Goal: Find specific page/section: Find specific page/section

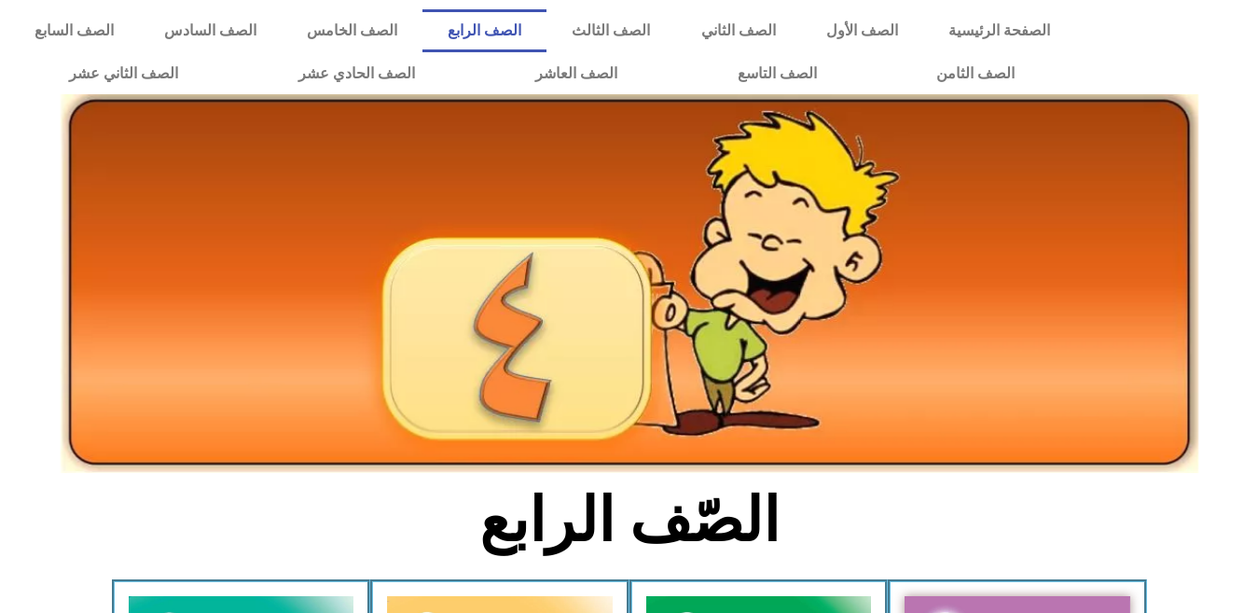
scroll to position [1056, 0]
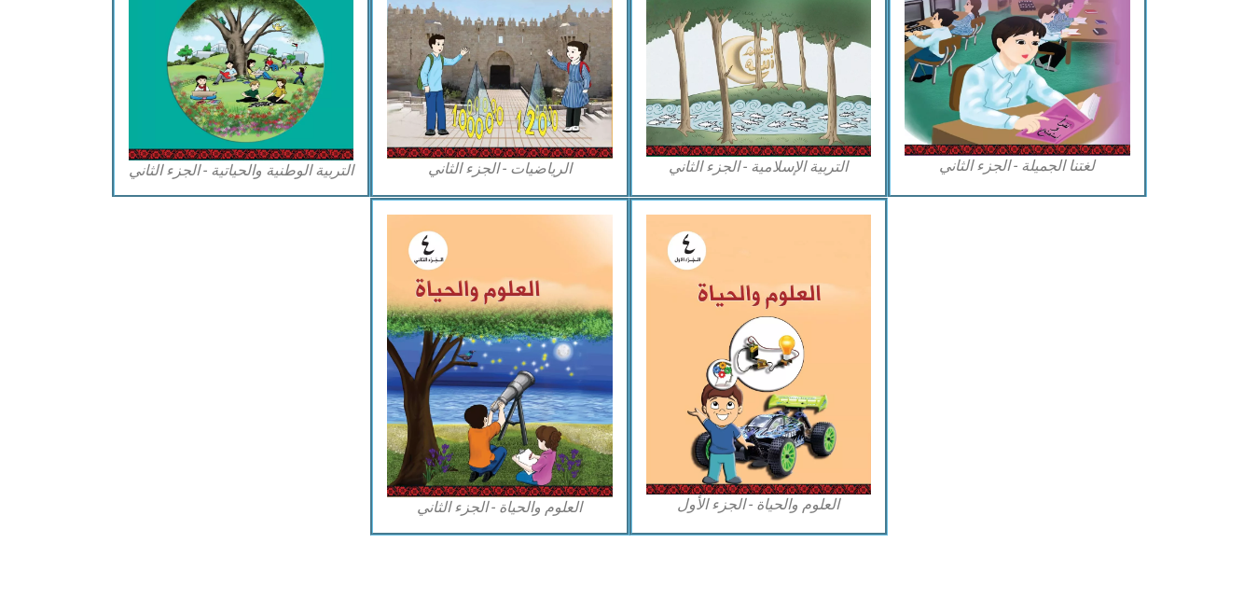
click at [241, 285] on img at bounding box center [241, 287] width 254 height 167
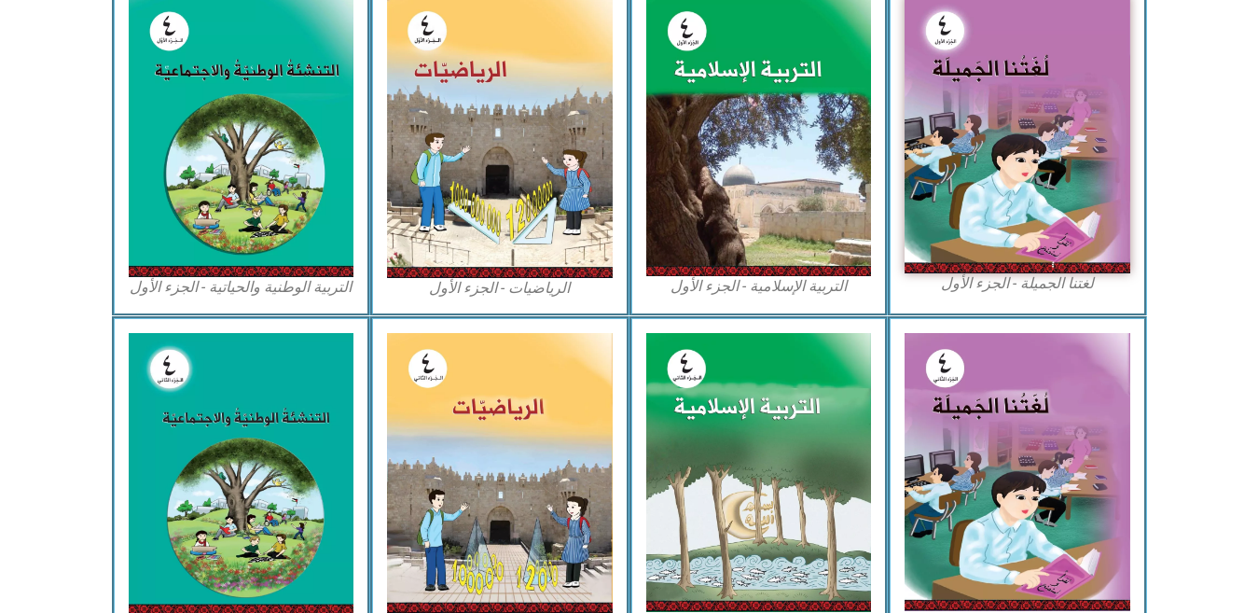
scroll to position [571, 0]
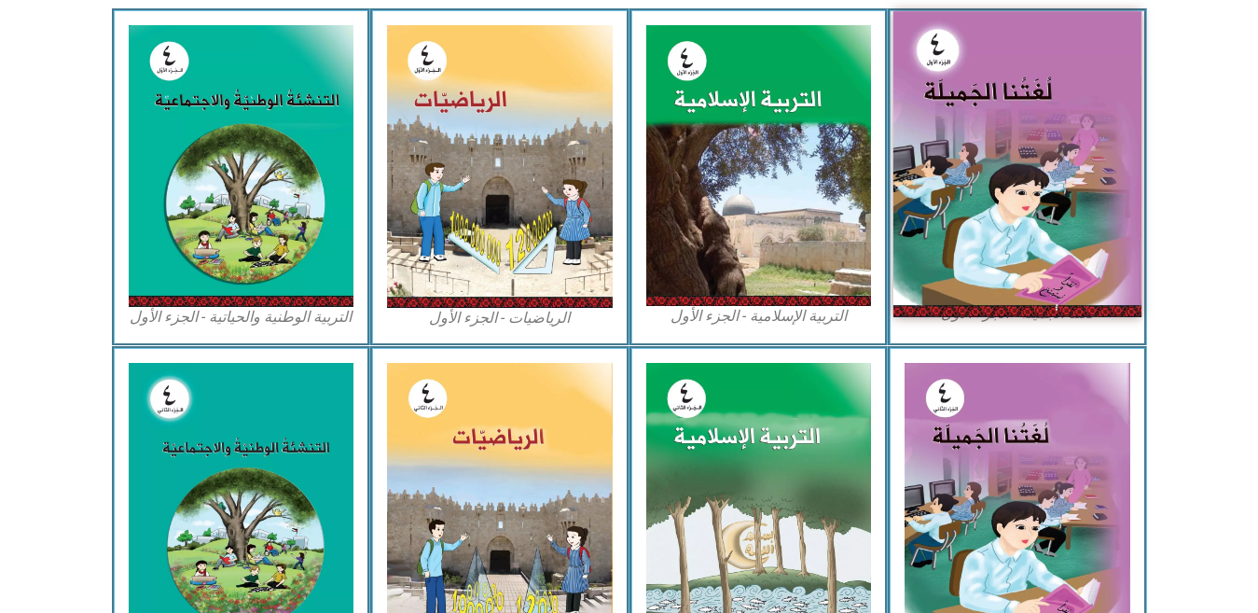
click at [1011, 157] on img at bounding box center [1017, 163] width 248 height 305
click at [1011, 156] on img at bounding box center [1017, 163] width 248 height 305
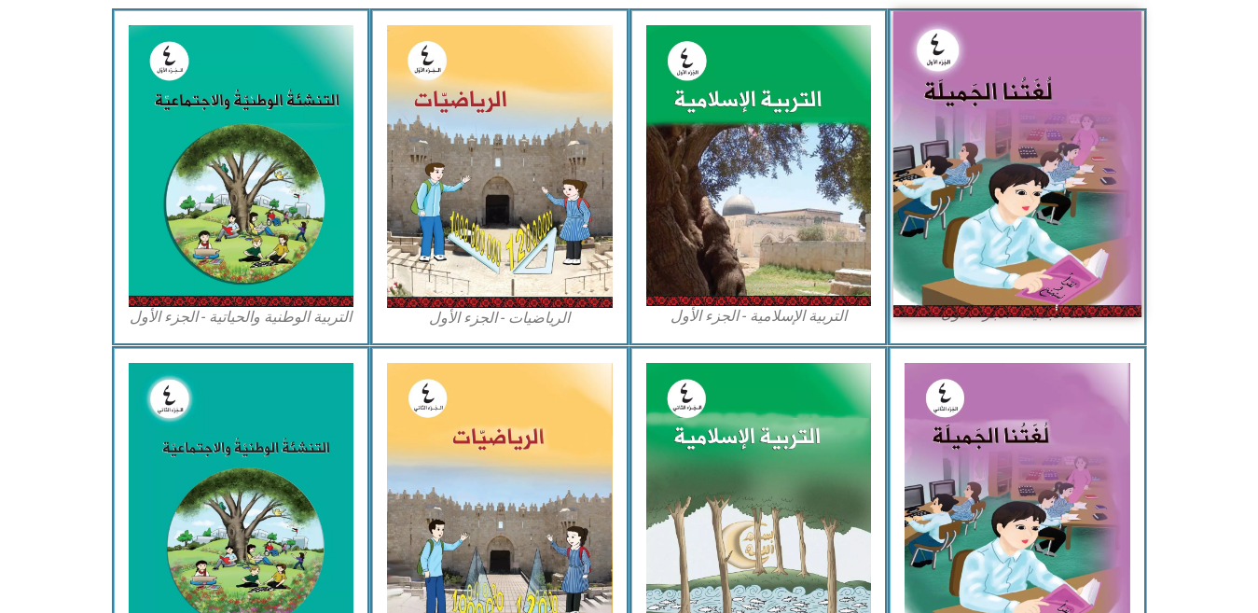
click at [1011, 156] on img at bounding box center [1017, 163] width 248 height 305
click at [944, 174] on img at bounding box center [1017, 163] width 248 height 305
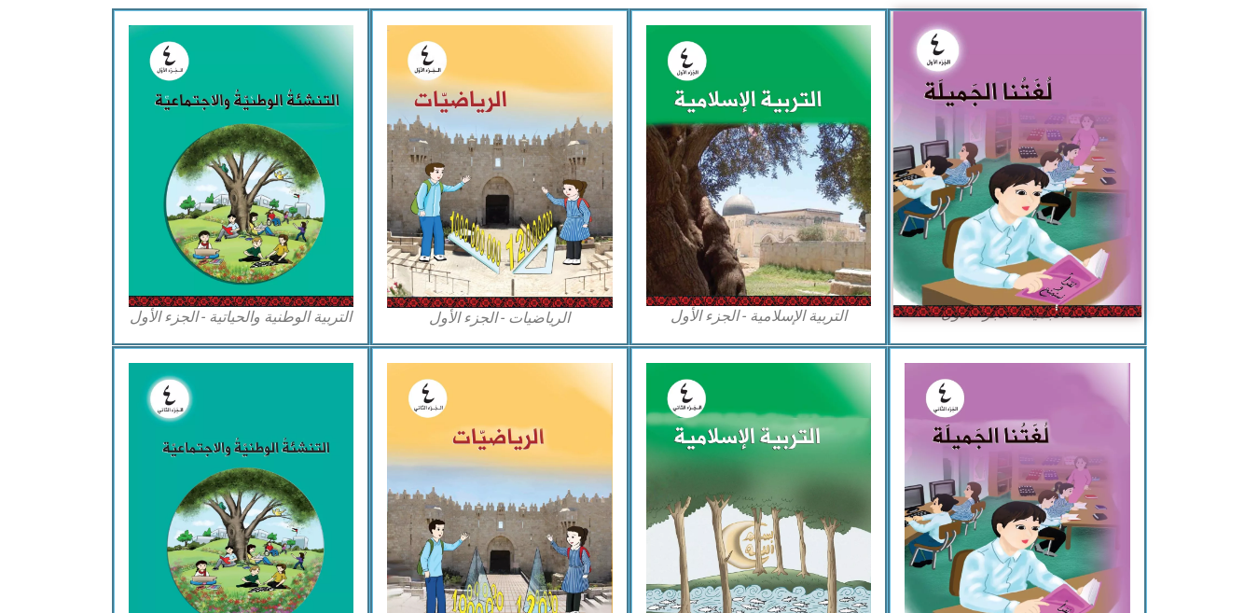
click at [944, 174] on img at bounding box center [1017, 163] width 248 height 305
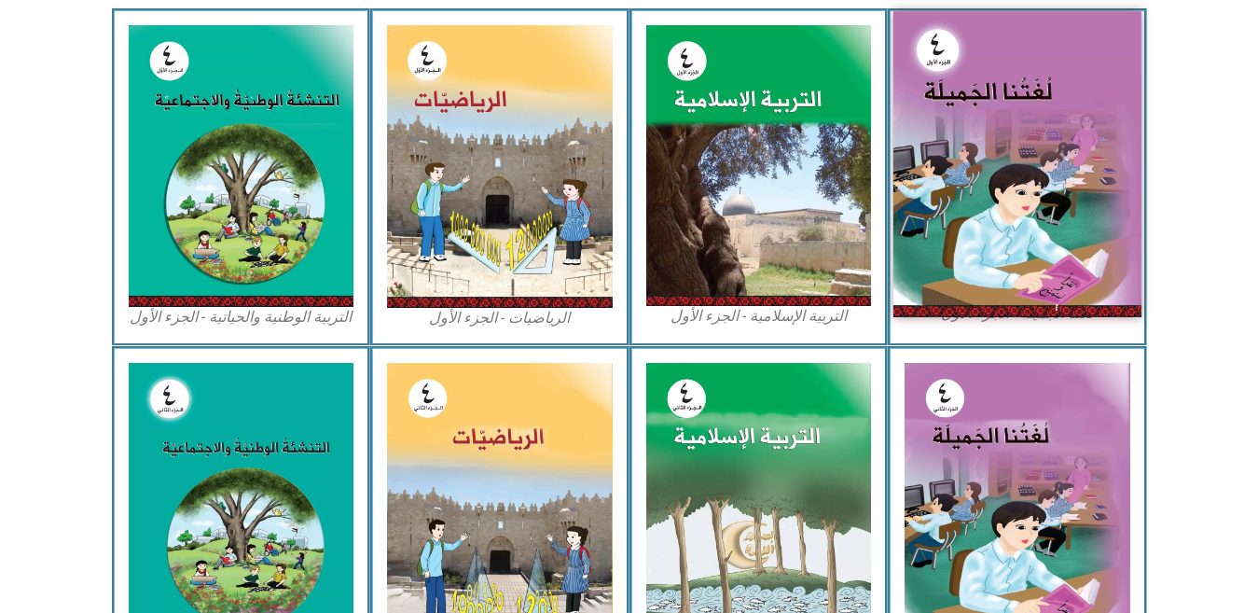
click at [1043, 147] on img at bounding box center [1017, 163] width 248 height 305
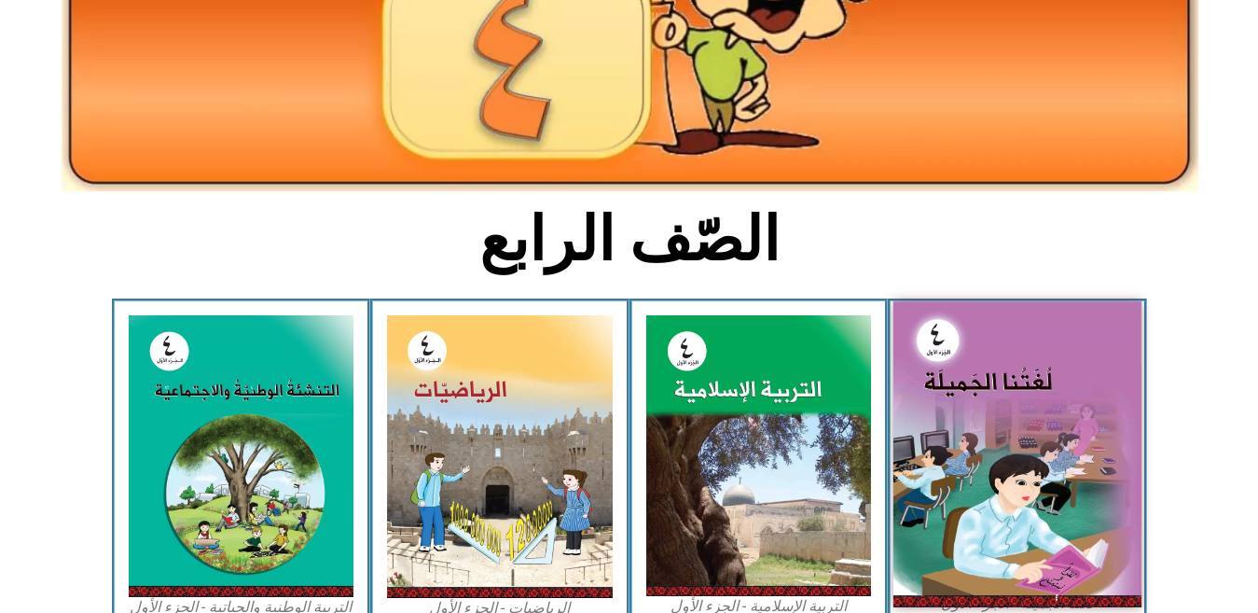
scroll to position [272, 0]
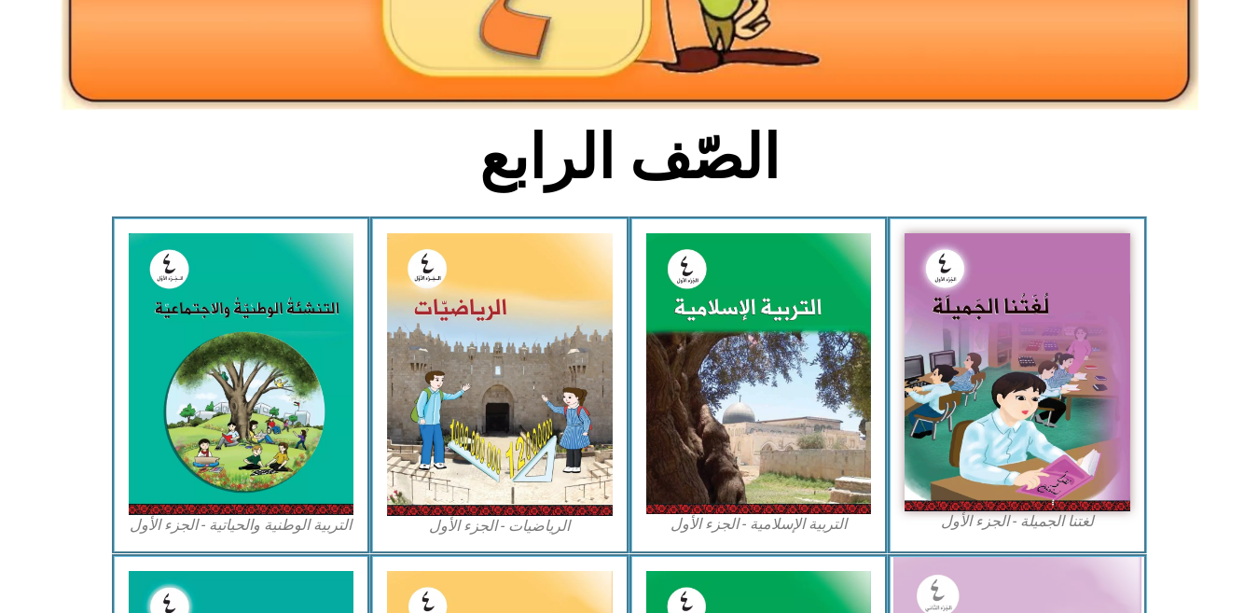
scroll to position [347, 0]
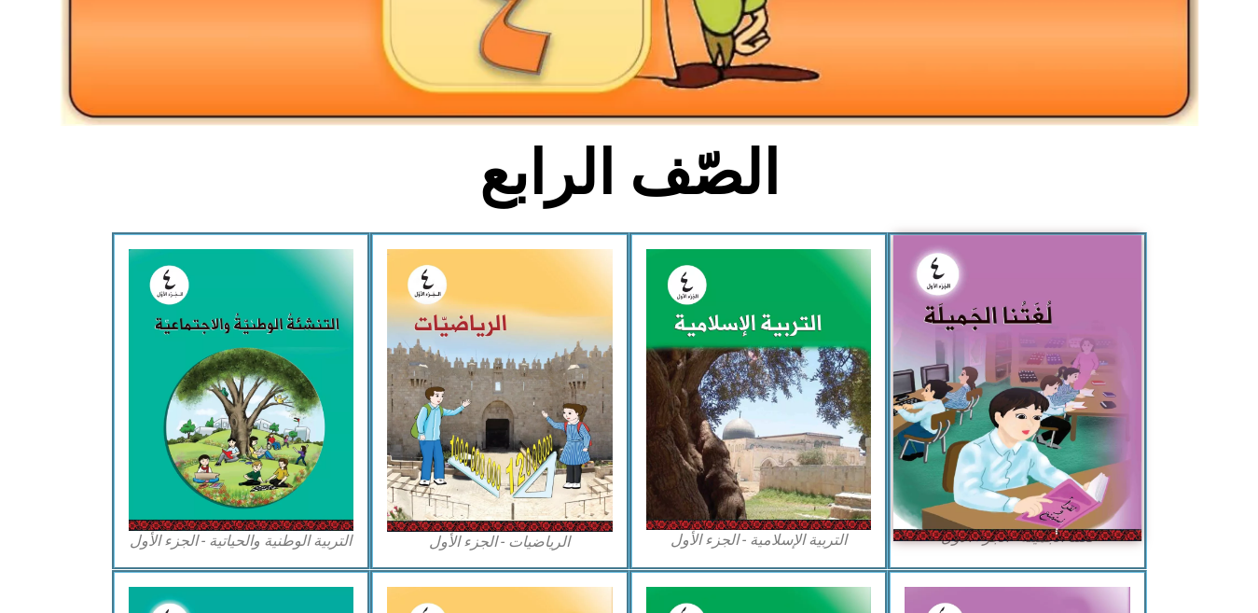
click at [1028, 361] on img at bounding box center [1017, 387] width 248 height 305
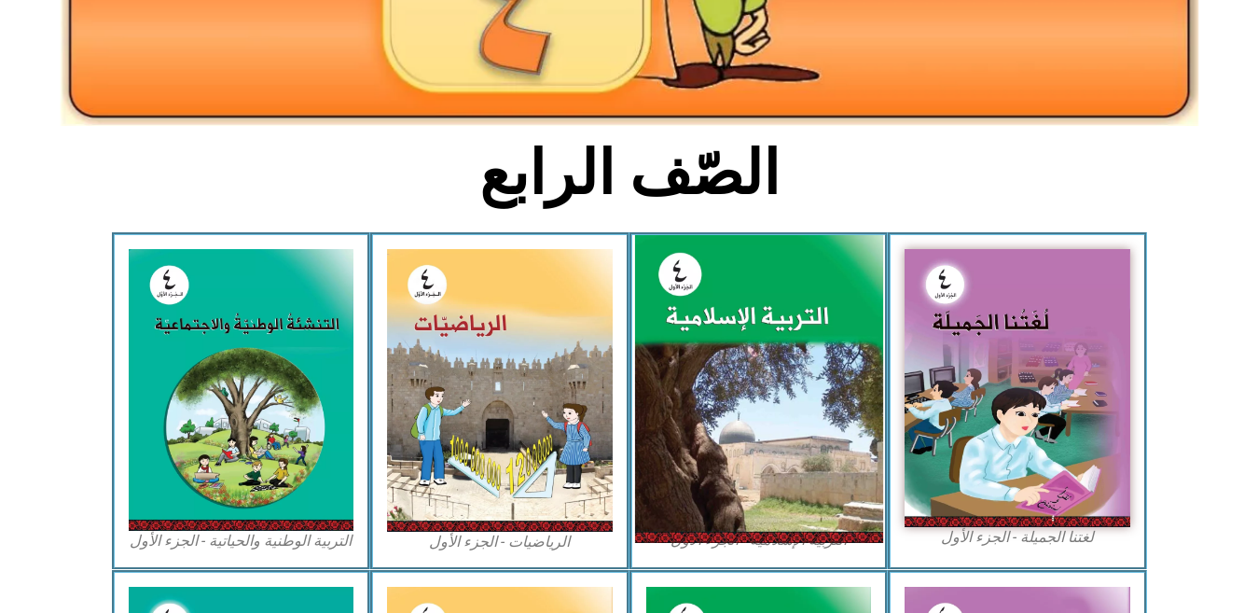
click at [729, 436] on img at bounding box center [758, 389] width 248 height 309
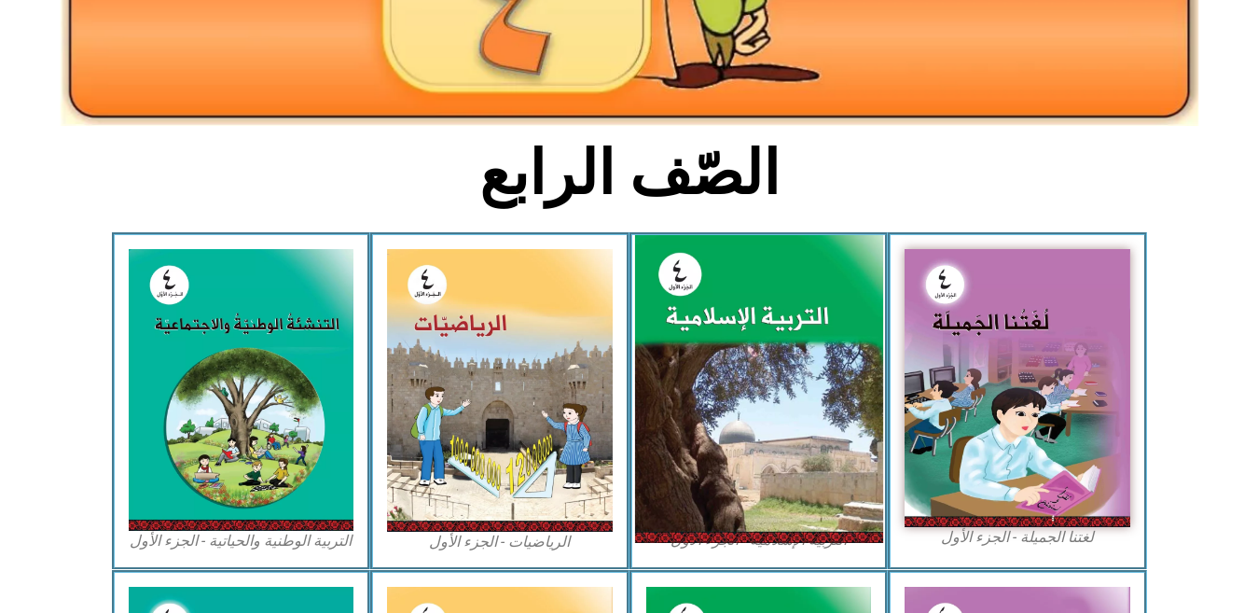
click at [729, 436] on img at bounding box center [758, 389] width 248 height 309
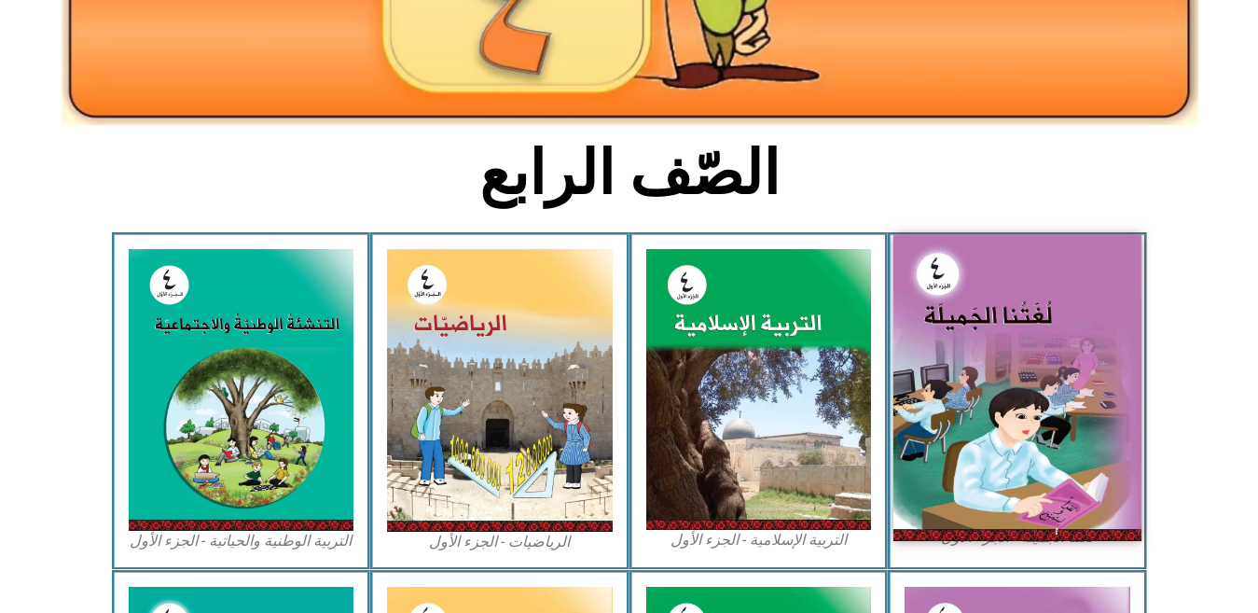
click at [997, 368] on img at bounding box center [1017, 387] width 248 height 305
click at [1024, 376] on img at bounding box center [1017, 387] width 248 height 305
click at [1024, 378] on img at bounding box center [1017, 387] width 248 height 305
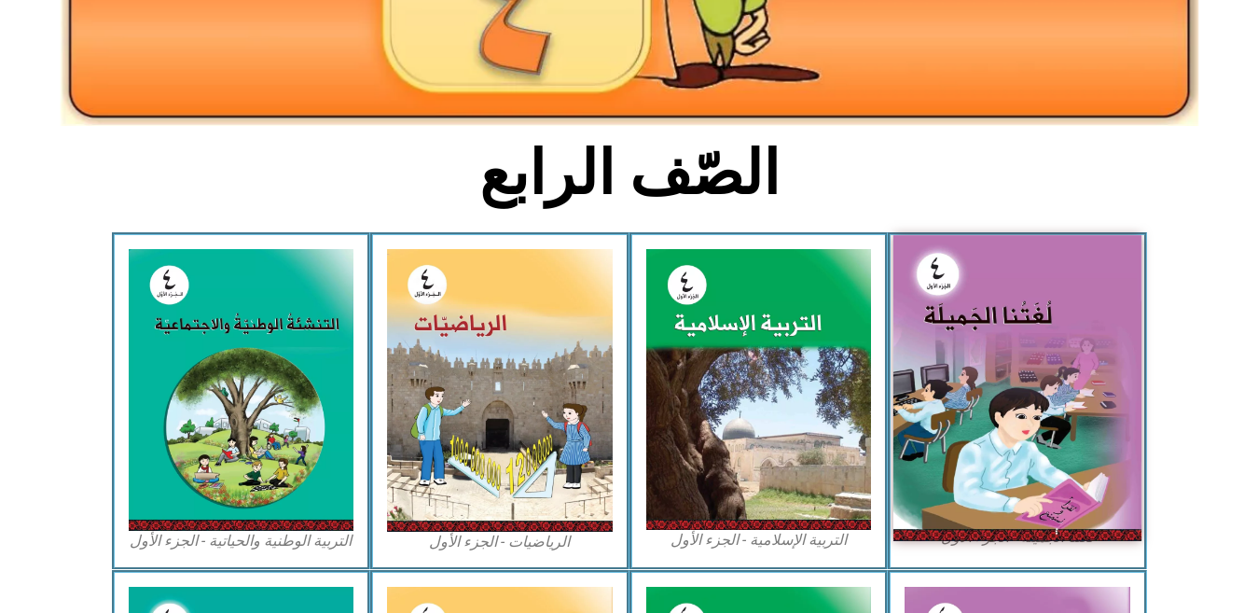
click at [1024, 378] on img at bounding box center [1017, 387] width 248 height 305
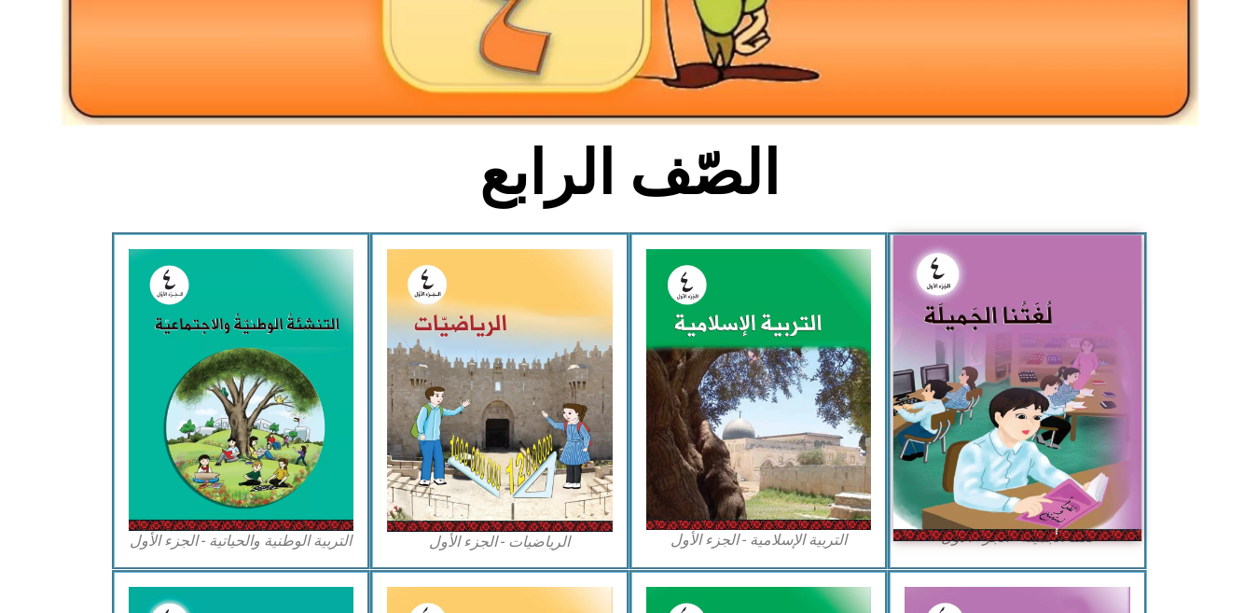
click at [1027, 370] on img at bounding box center [1017, 387] width 248 height 305
click at [1113, 363] on img at bounding box center [1017, 387] width 248 height 305
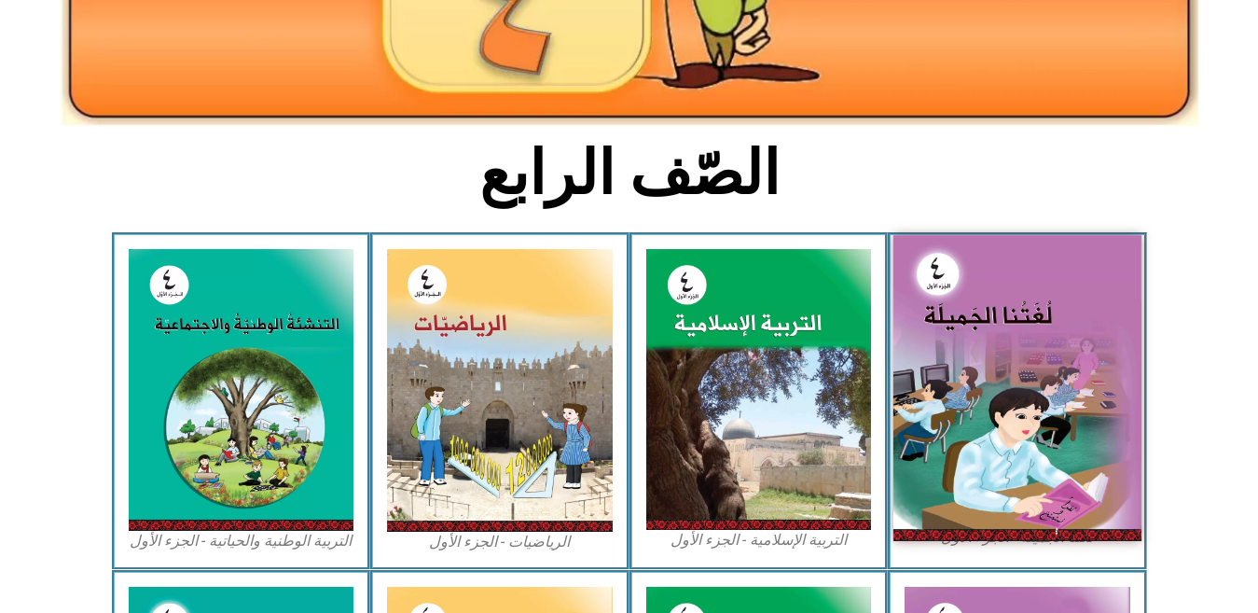
click at [1113, 363] on img at bounding box center [1017, 387] width 248 height 305
click at [939, 392] on img at bounding box center [1017, 387] width 248 height 305
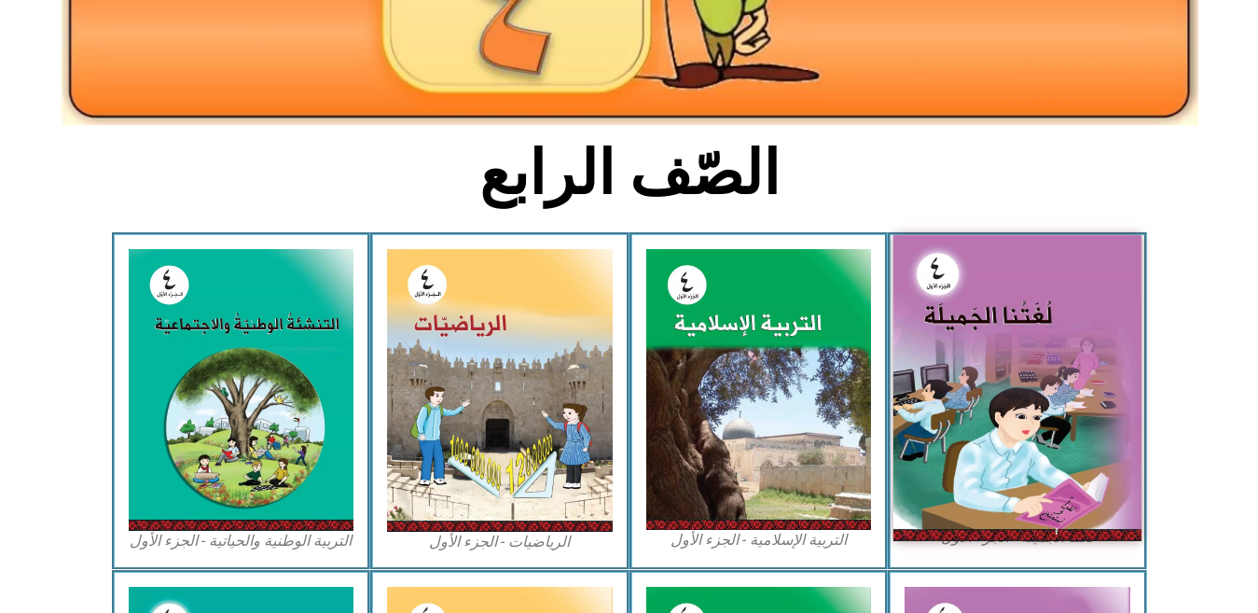
click at [939, 392] on img at bounding box center [1017, 387] width 248 height 305
drag, startPoint x: 939, startPoint y: 392, endPoint x: 1037, endPoint y: 399, distance: 98.2
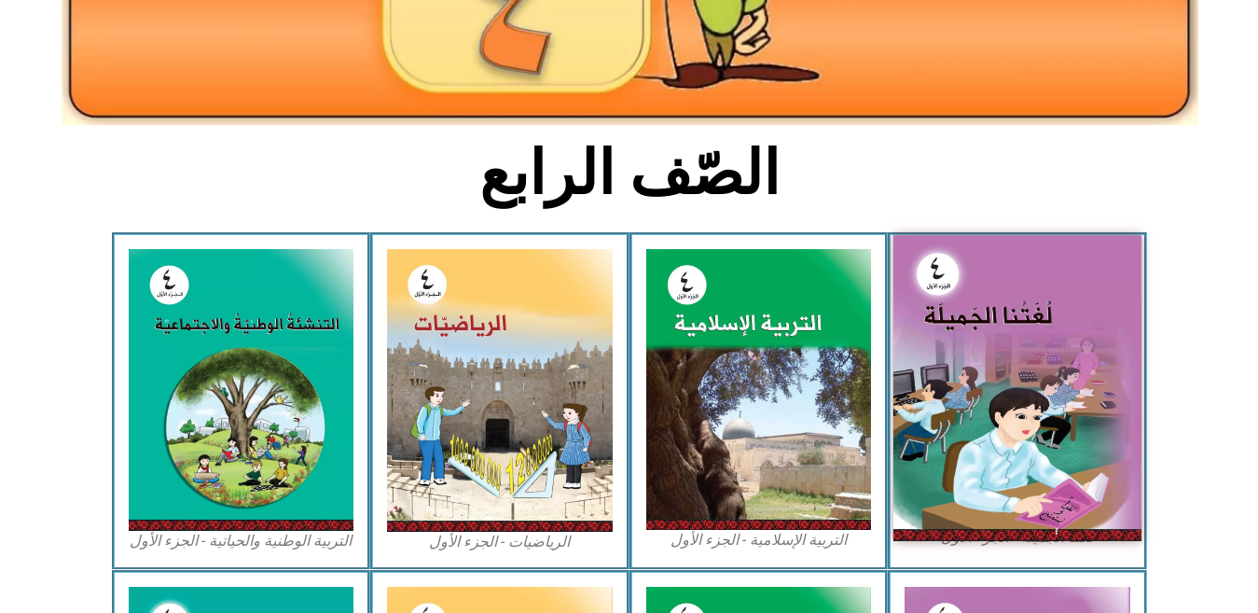
click at [1037, 399] on img at bounding box center [1017, 387] width 248 height 305
click at [1025, 372] on img at bounding box center [1017, 387] width 248 height 305
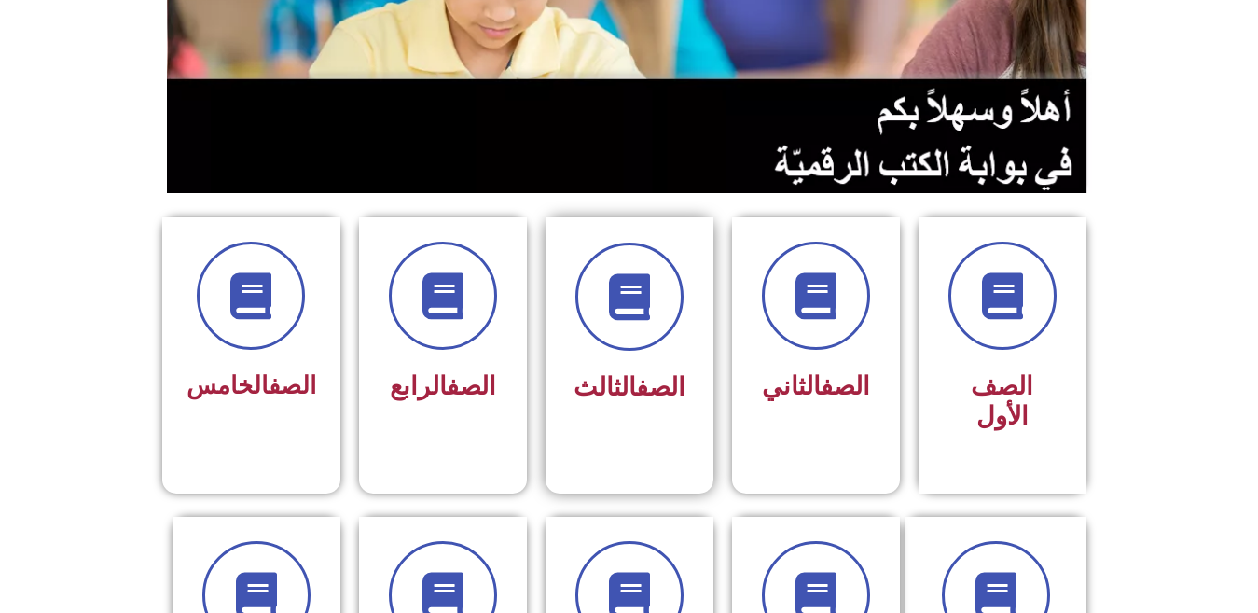
scroll to position [373, 0]
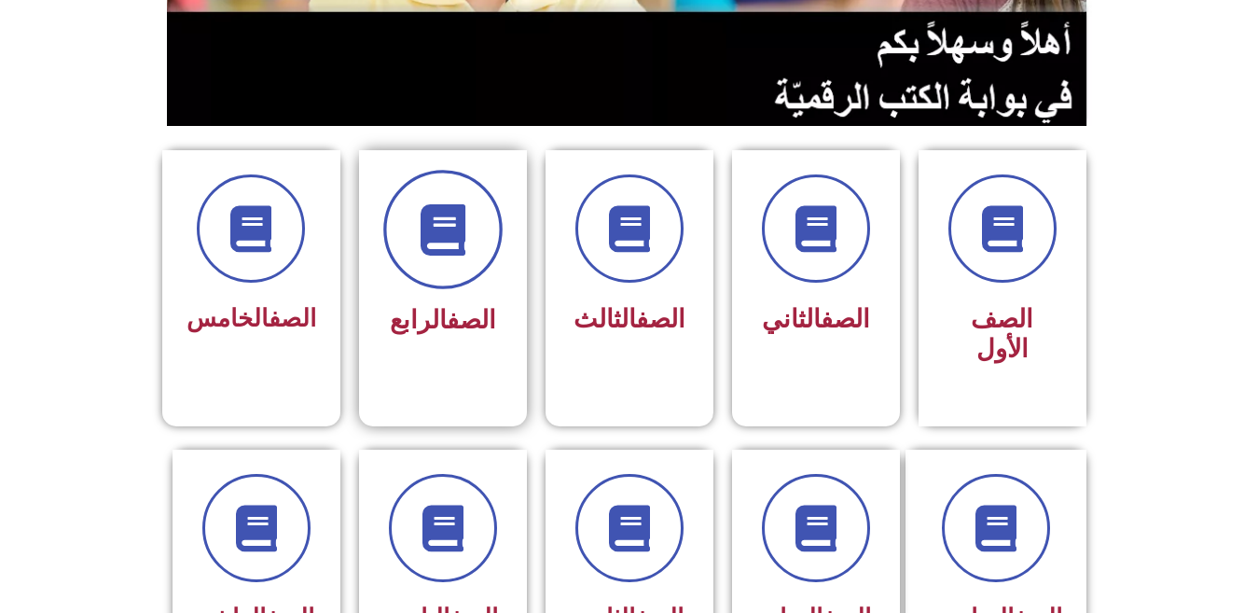
click at [432, 241] on icon at bounding box center [442, 229] width 51 height 51
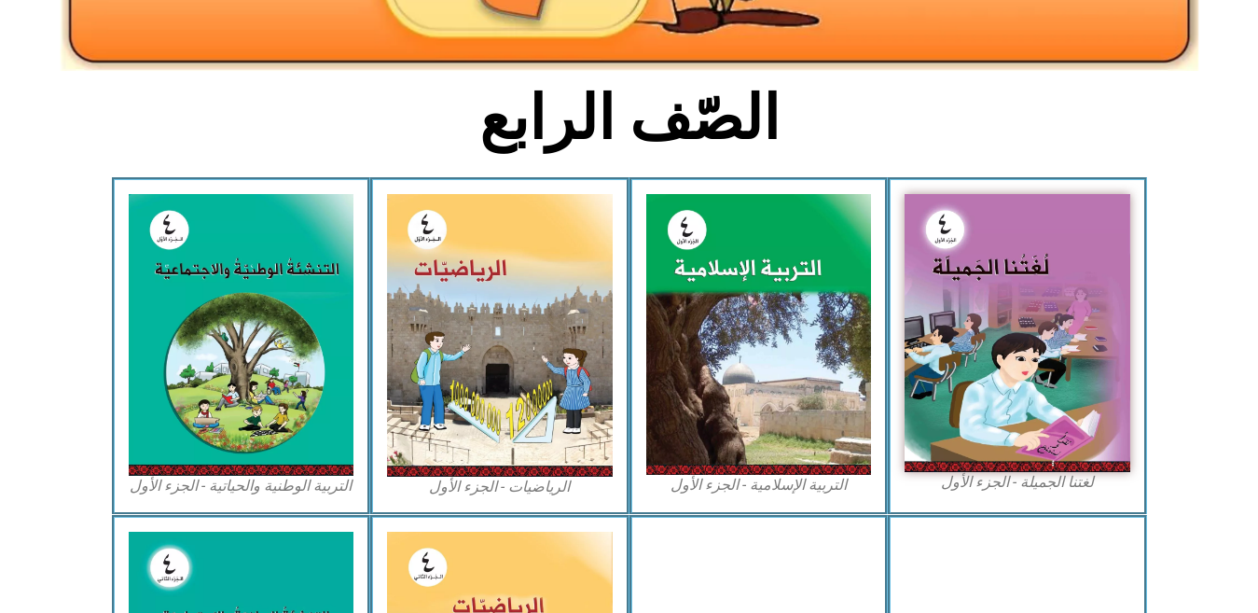
scroll to position [410, 0]
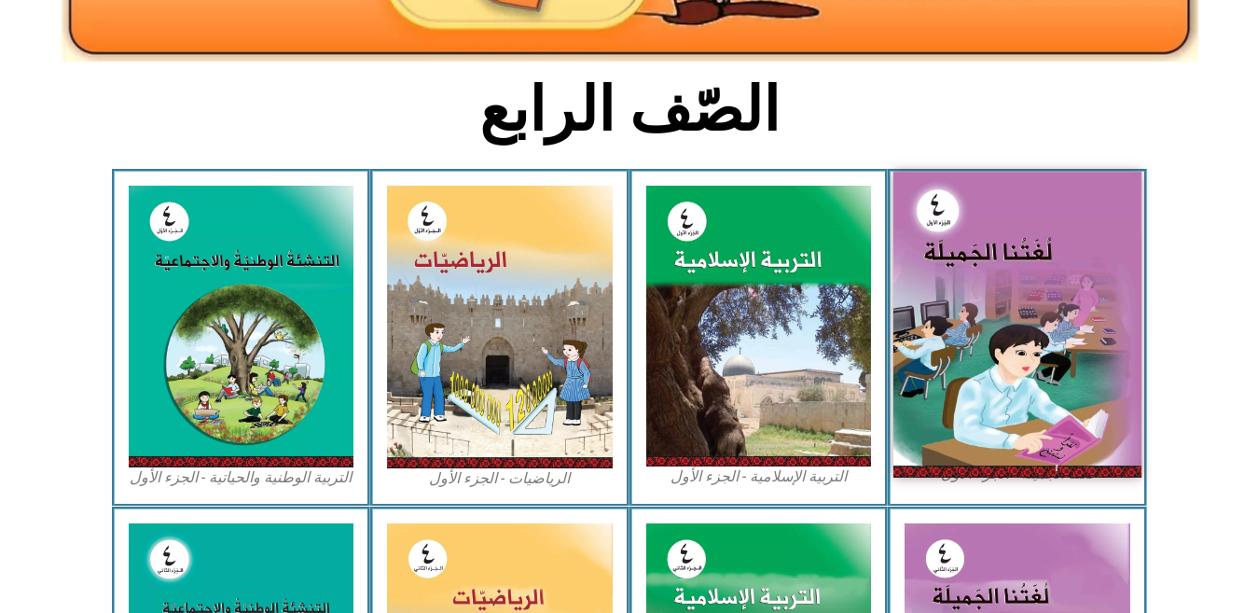
click at [967, 320] on img at bounding box center [1017, 324] width 248 height 305
click at [967, 319] on img at bounding box center [1017, 324] width 248 height 305
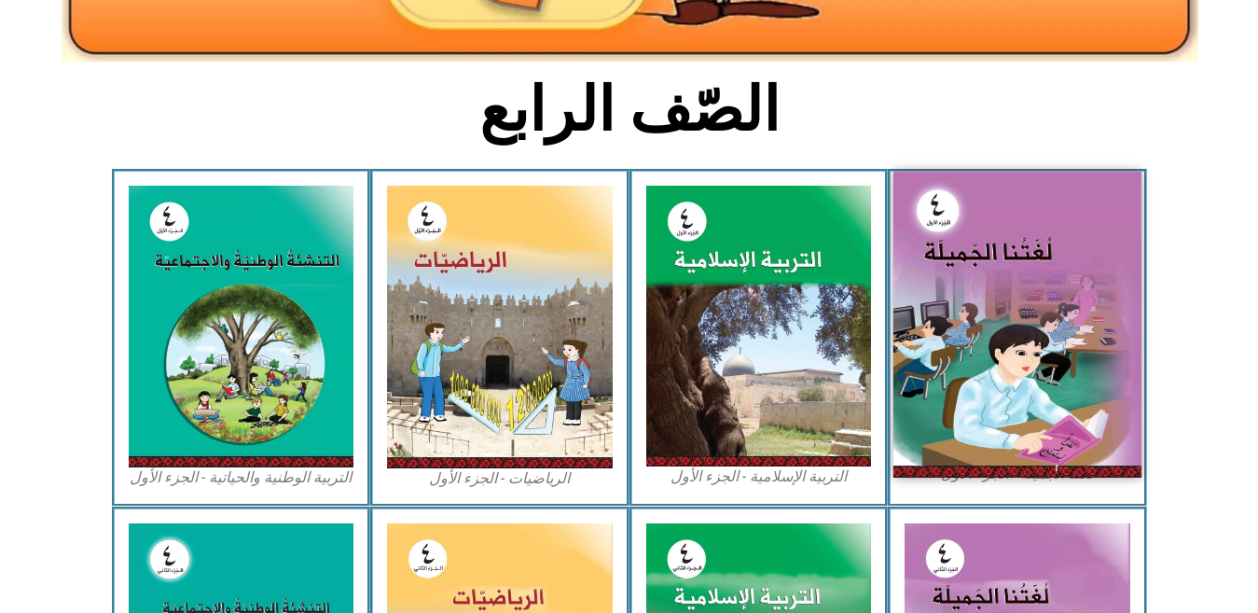
click at [967, 319] on img at bounding box center [1017, 324] width 248 height 305
click at [1022, 353] on img at bounding box center [1017, 324] width 248 height 305
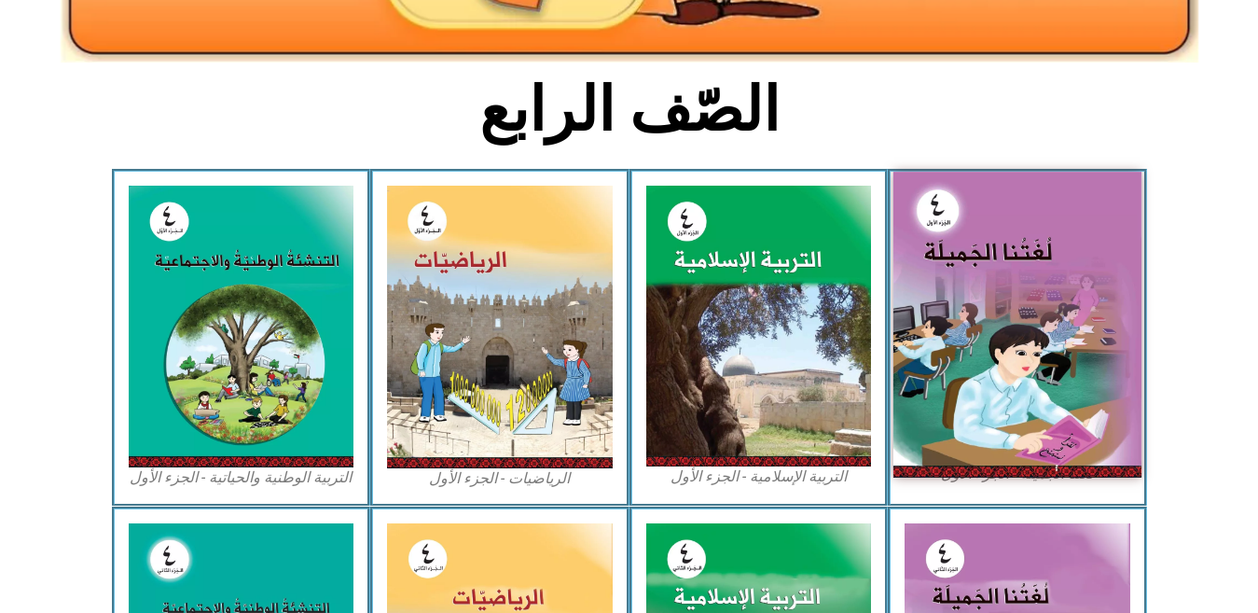
click at [1022, 353] on img at bounding box center [1017, 324] width 248 height 305
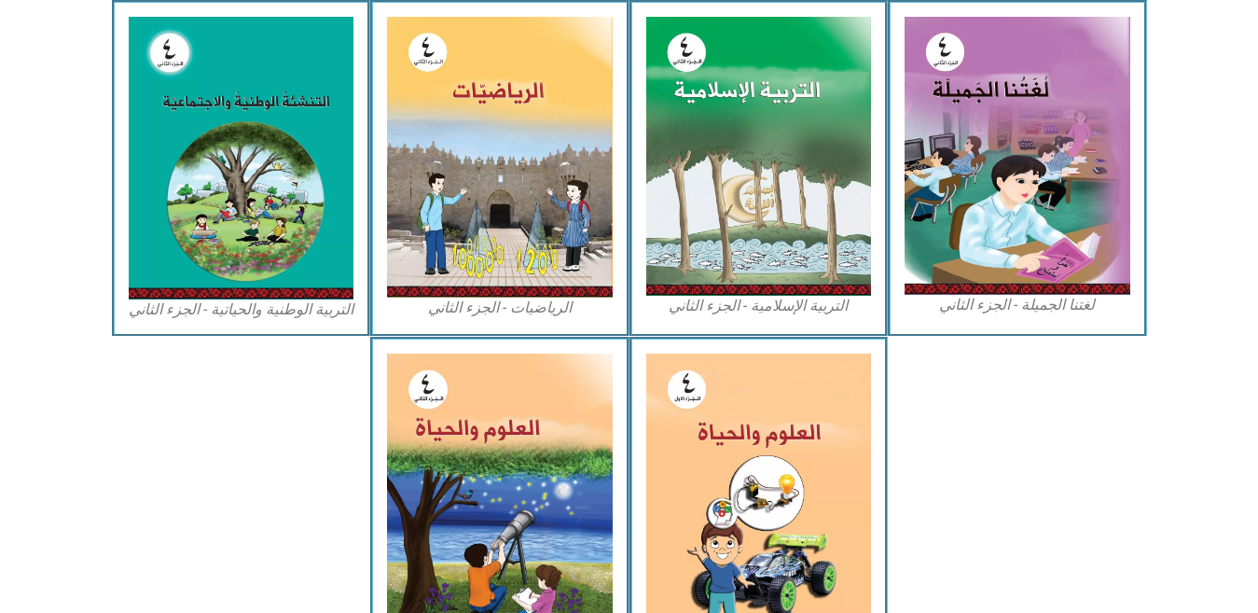
scroll to position [932, 0]
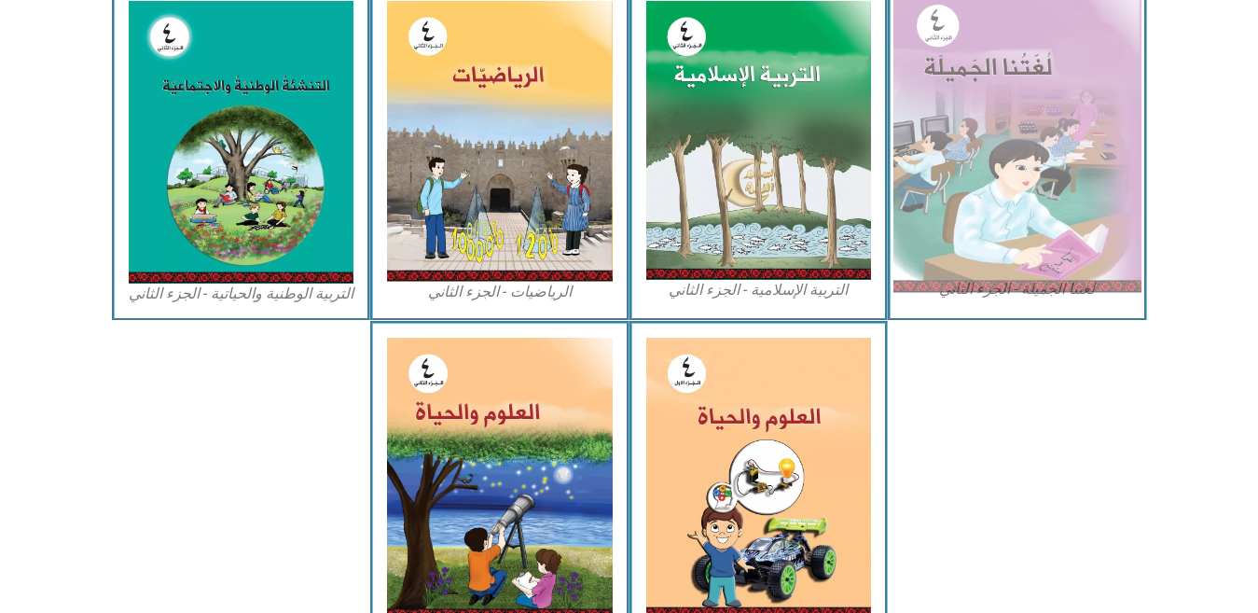
click at [1056, 64] on img at bounding box center [1017, 140] width 248 height 306
click at [1056, 63] on img at bounding box center [1017, 140] width 248 height 306
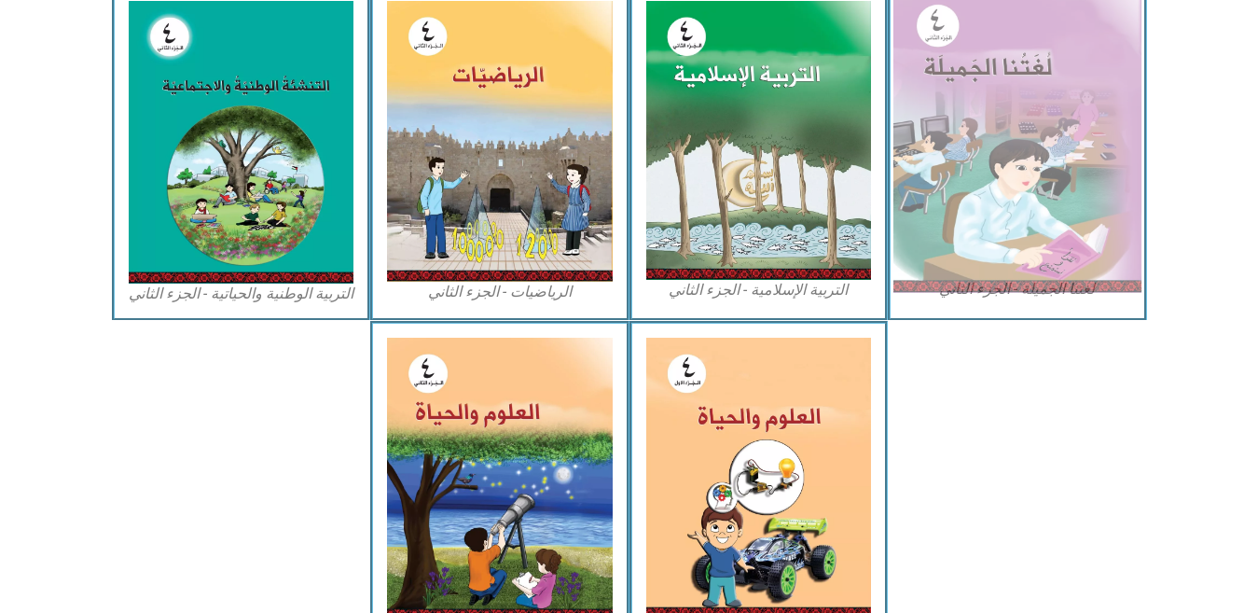
click at [1056, 63] on img at bounding box center [1017, 140] width 248 height 306
click at [1057, 71] on img at bounding box center [1017, 140] width 248 height 306
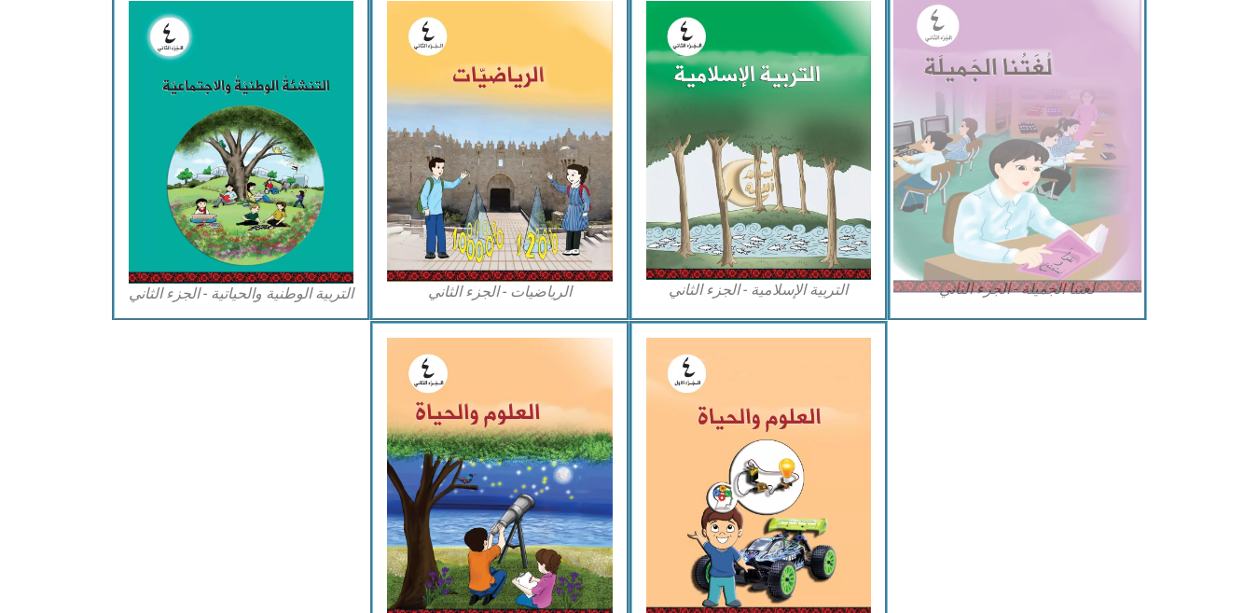
click at [1057, 71] on img at bounding box center [1017, 140] width 248 height 306
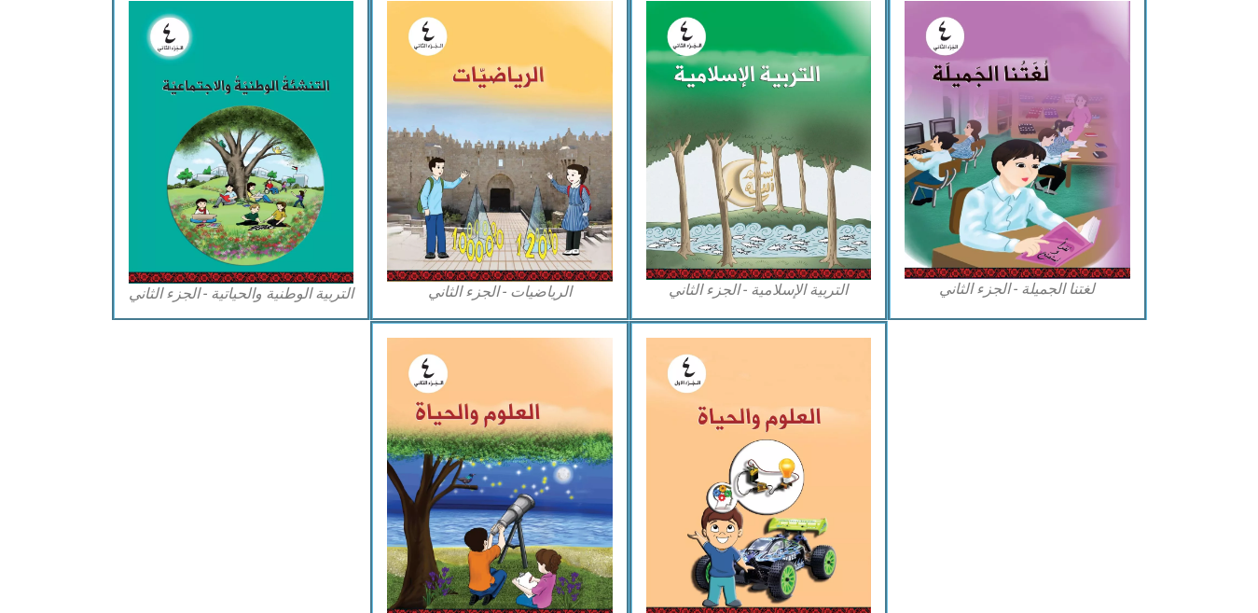
click at [1049, 398] on img at bounding box center [1018, 410] width 254 height 167
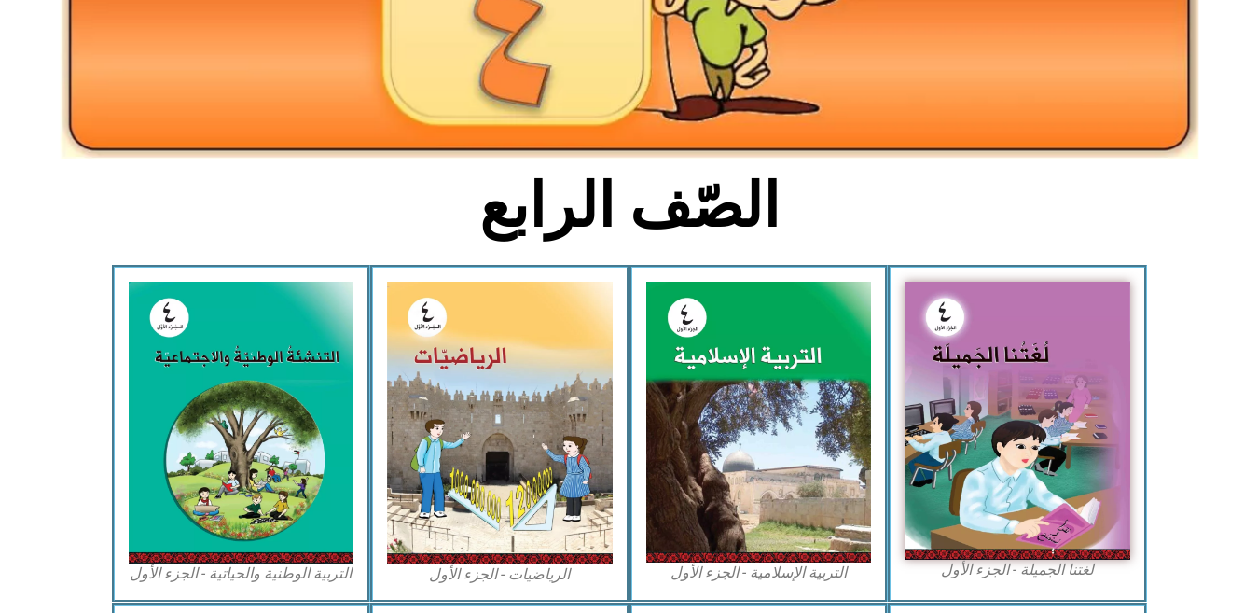
scroll to position [298, 0]
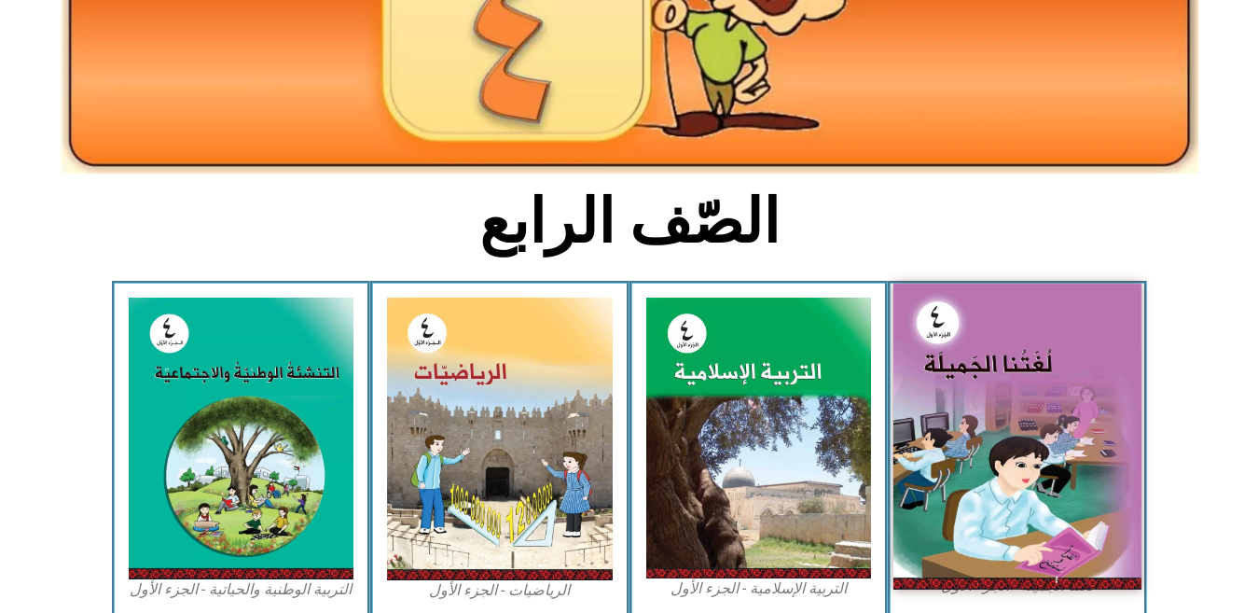
click at [1002, 401] on img at bounding box center [1017, 435] width 248 height 305
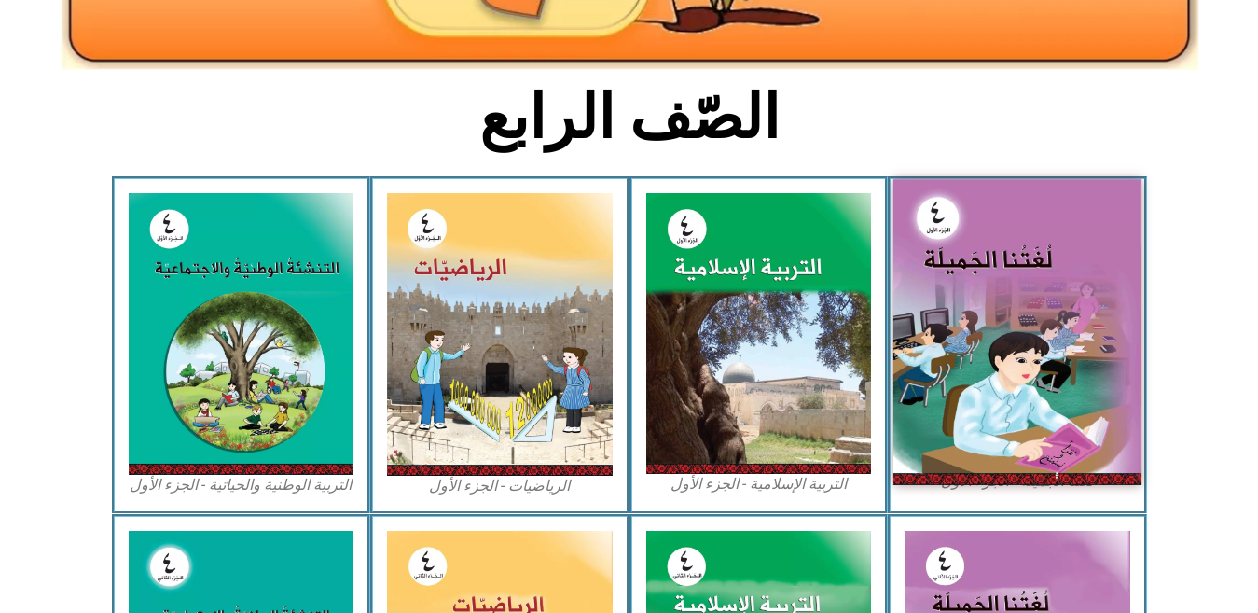
scroll to position [347, 0]
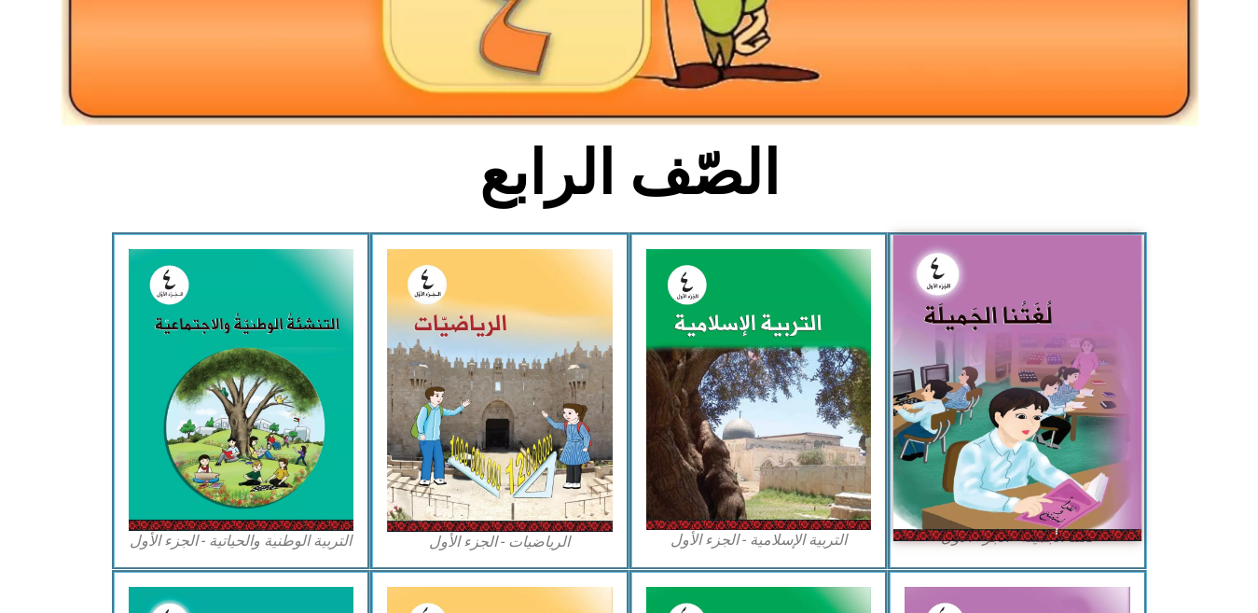
click at [1003, 401] on img at bounding box center [1017, 387] width 248 height 305
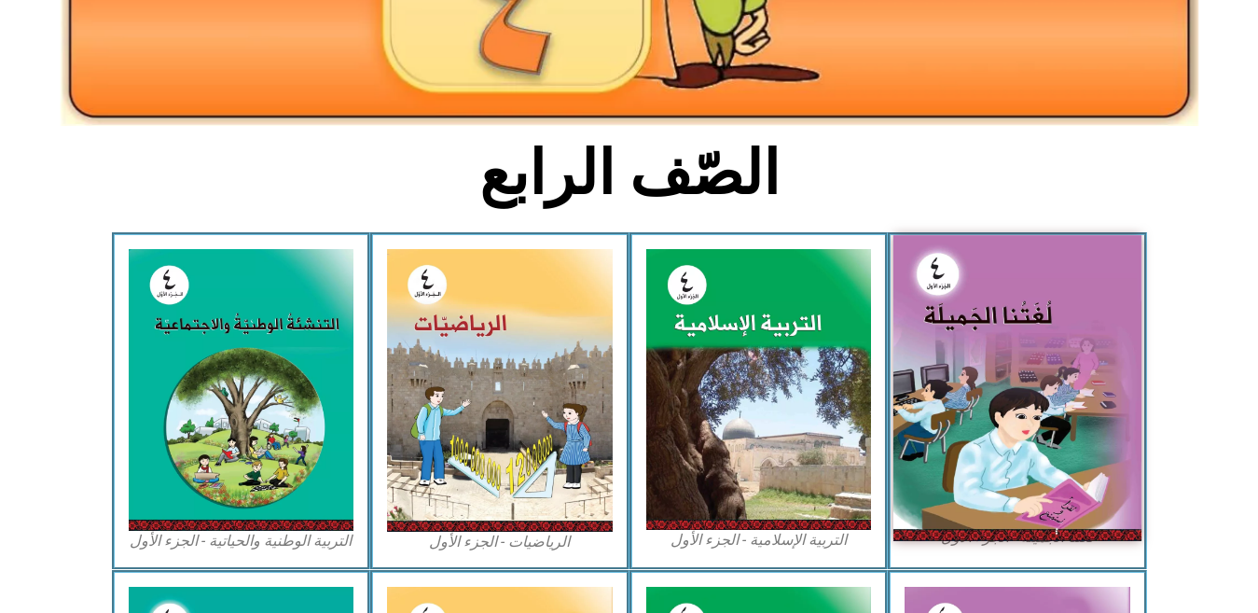
click at [1012, 380] on img at bounding box center [1017, 387] width 248 height 305
click at [1015, 278] on img at bounding box center [1017, 387] width 248 height 305
click at [978, 363] on img at bounding box center [1017, 387] width 248 height 305
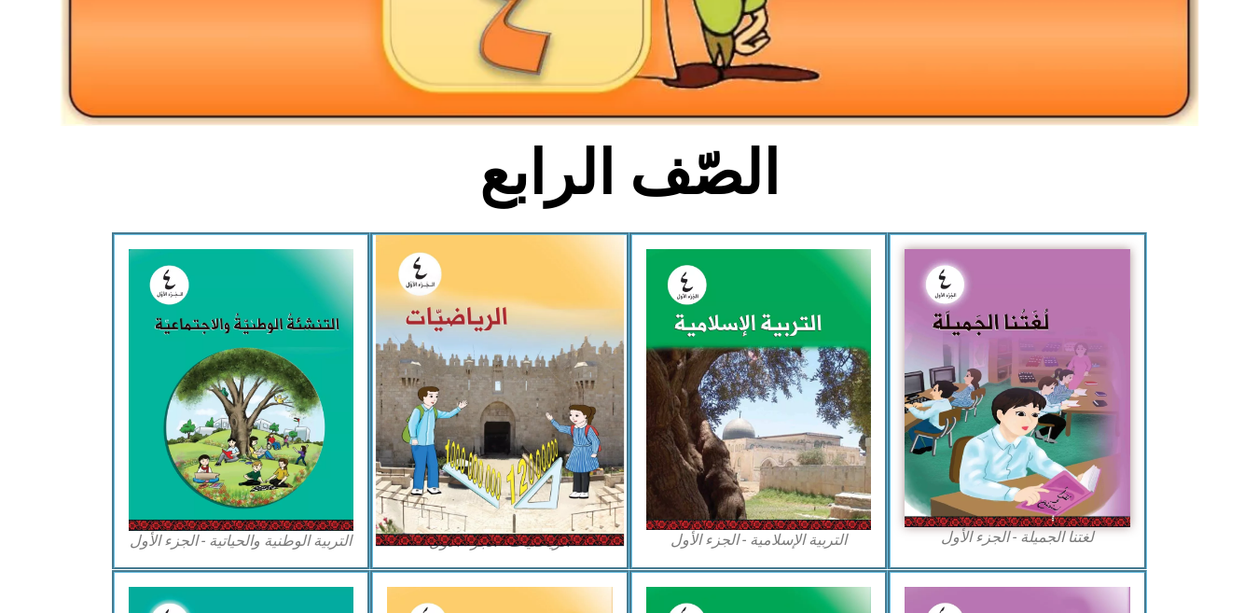
click at [573, 356] on img at bounding box center [500, 390] width 248 height 311
click at [549, 354] on img at bounding box center [500, 390] width 248 height 311
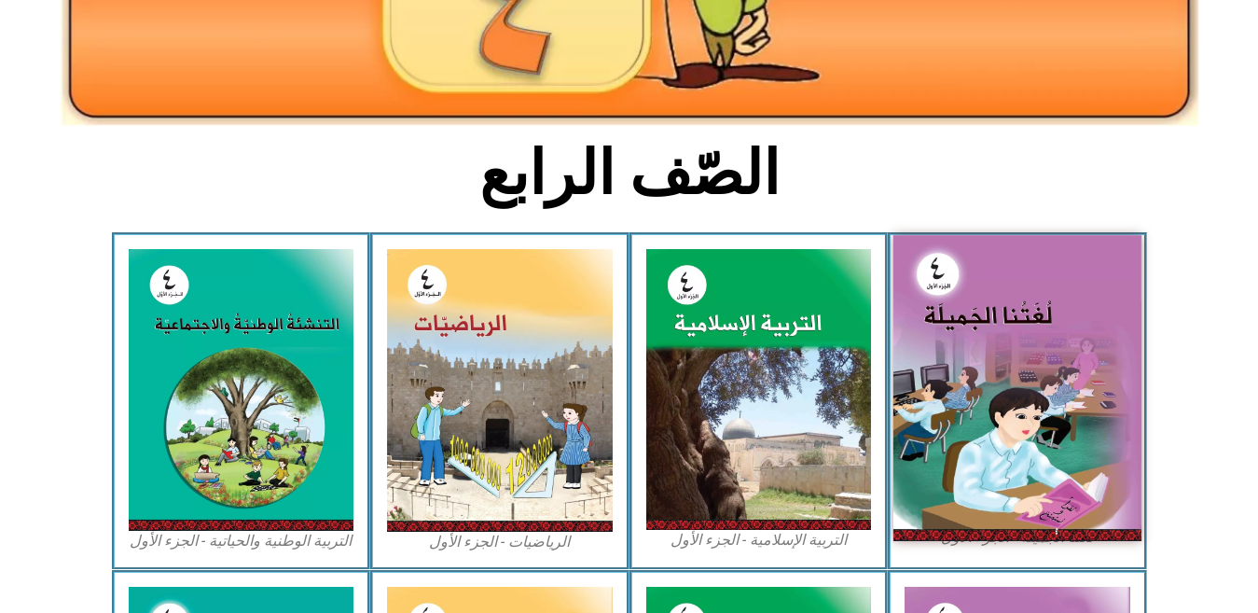
click at [1008, 392] on img at bounding box center [1017, 387] width 248 height 305
click at [1009, 392] on img at bounding box center [1017, 387] width 248 height 305
click at [1056, 355] on img at bounding box center [1017, 387] width 248 height 305
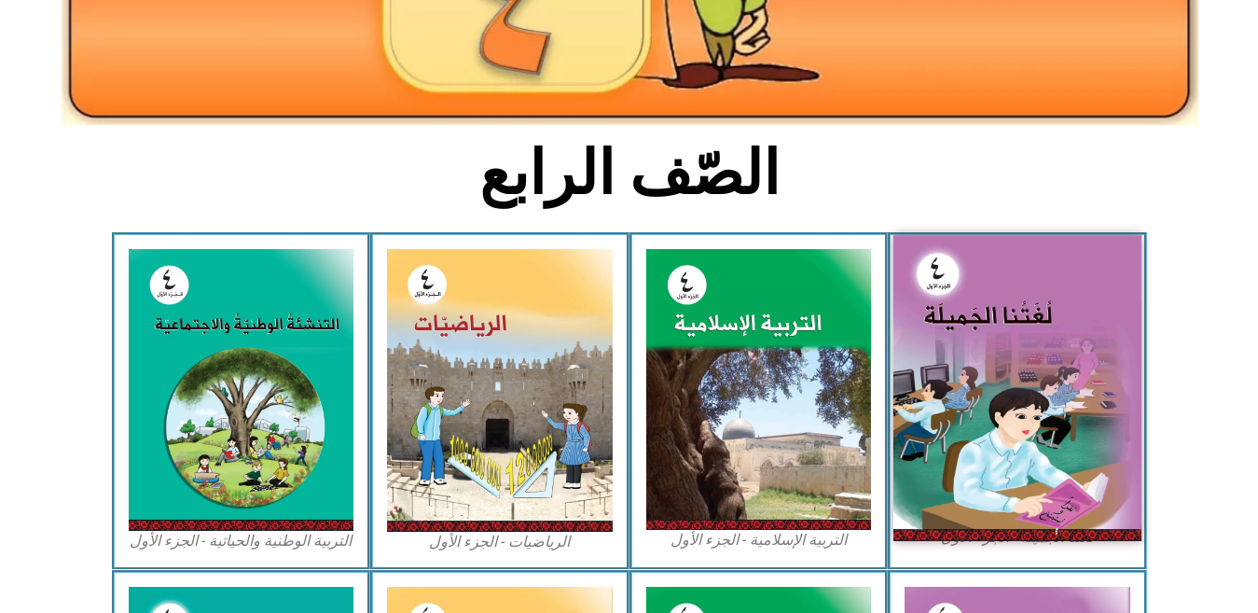
click at [1056, 355] on img at bounding box center [1017, 387] width 248 height 305
